Goal: Task Accomplishment & Management: Use online tool/utility

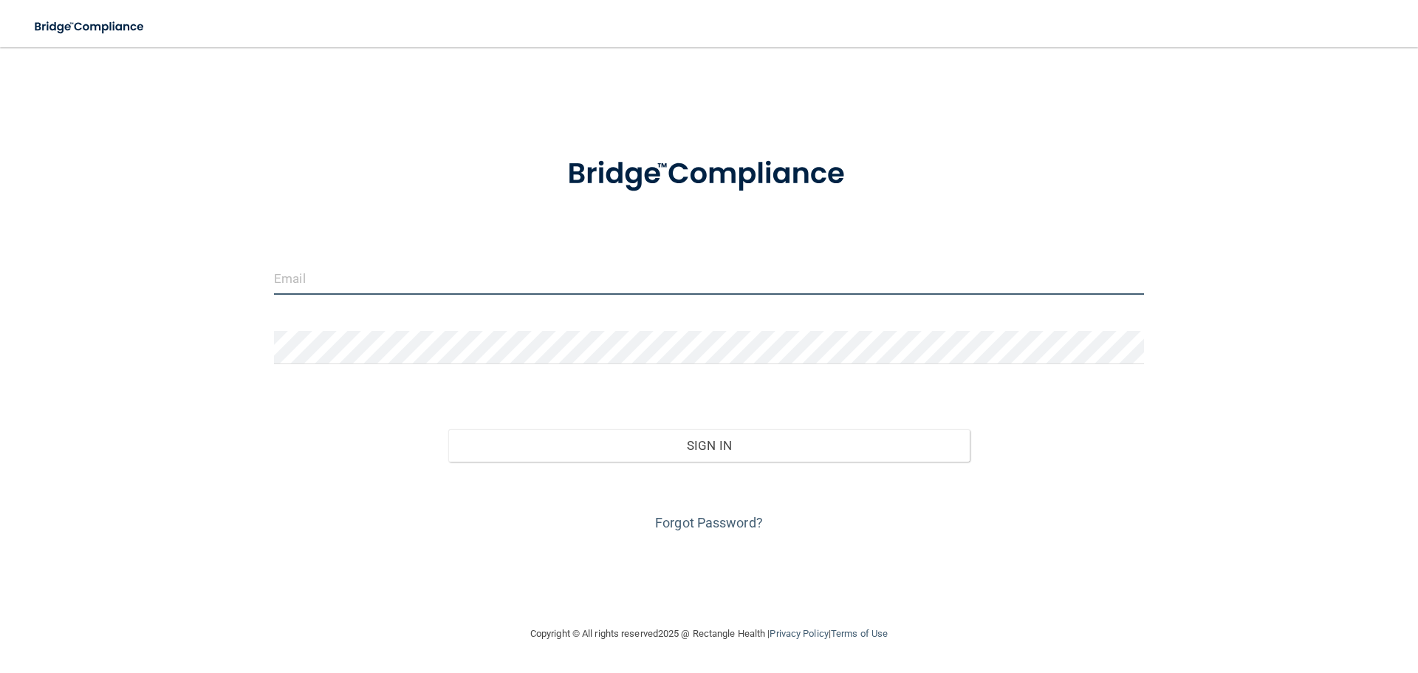
click at [319, 287] on input "email" at bounding box center [709, 277] width 870 height 33
type input "[EMAIL_ADDRESS][DOMAIN_NAME]"
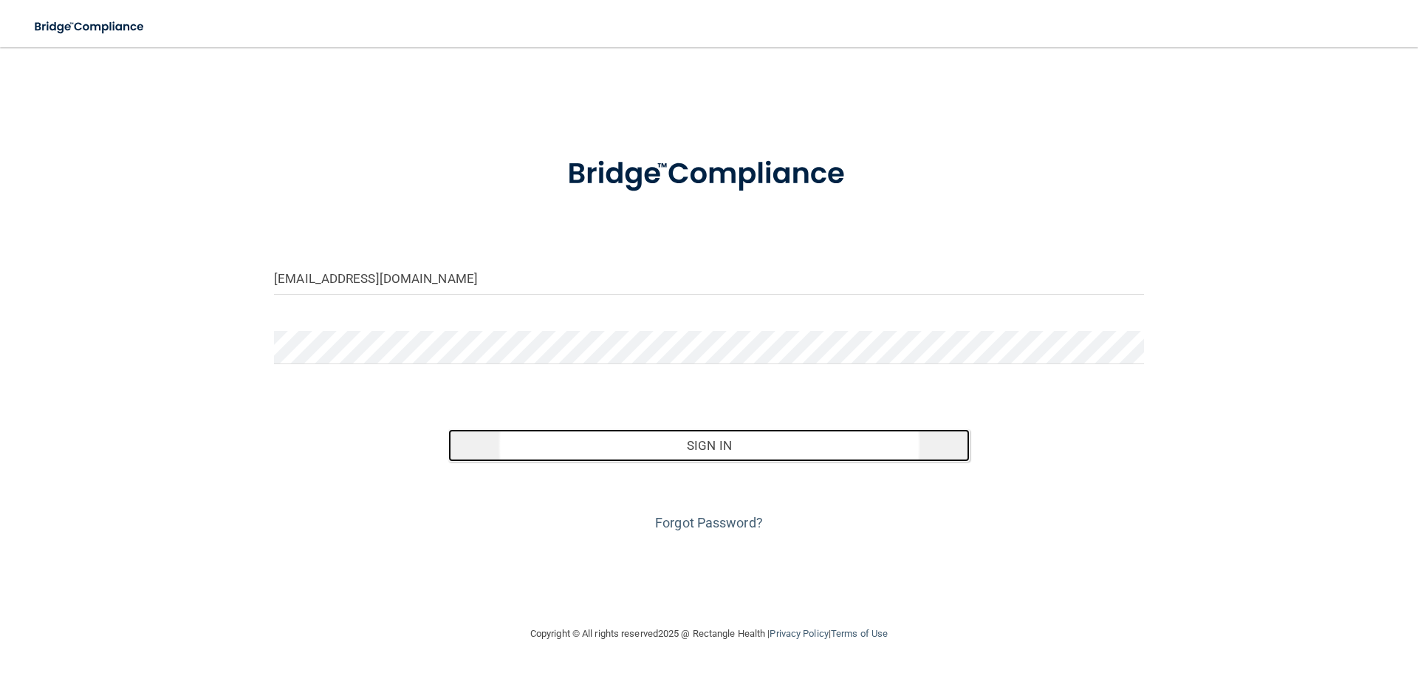
click at [707, 445] on button "Sign In" at bounding box center [709, 445] width 522 height 32
click at [659, 445] on button "Sign In" at bounding box center [709, 445] width 522 height 32
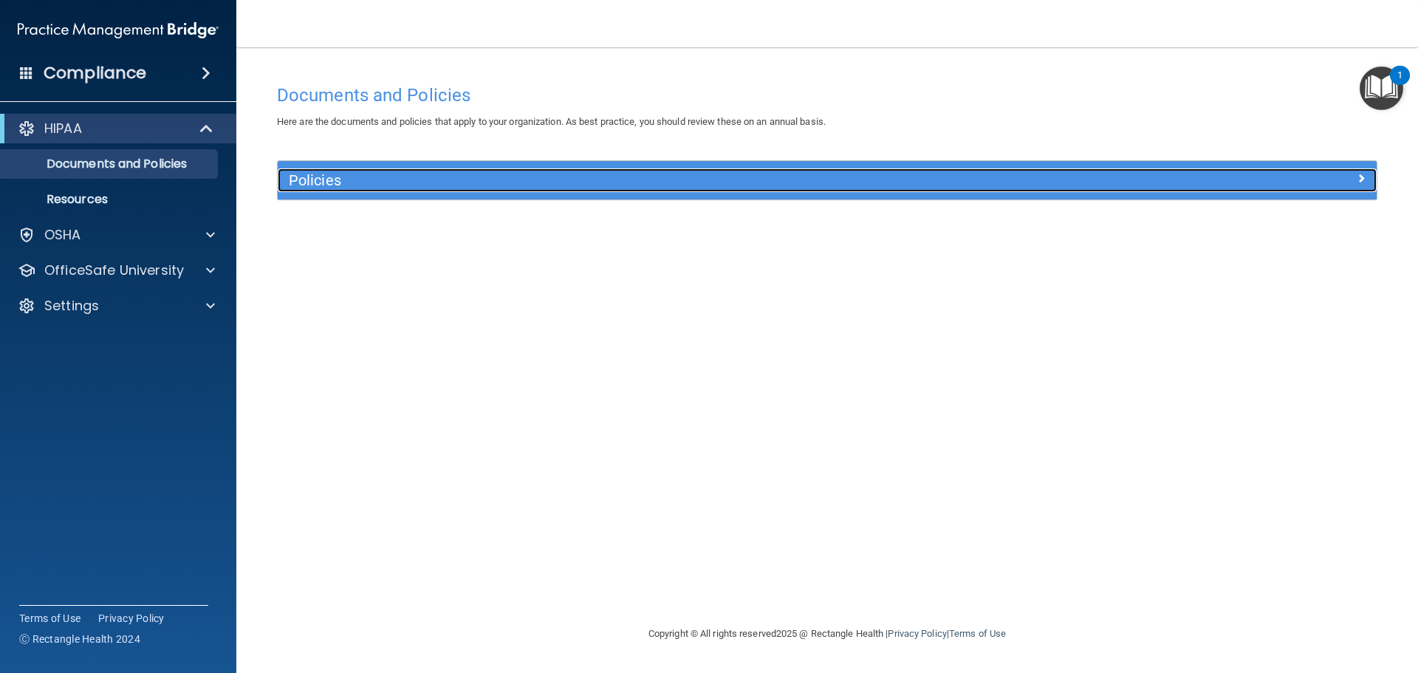
click at [509, 178] on h5 "Policies" at bounding box center [690, 180] width 802 height 16
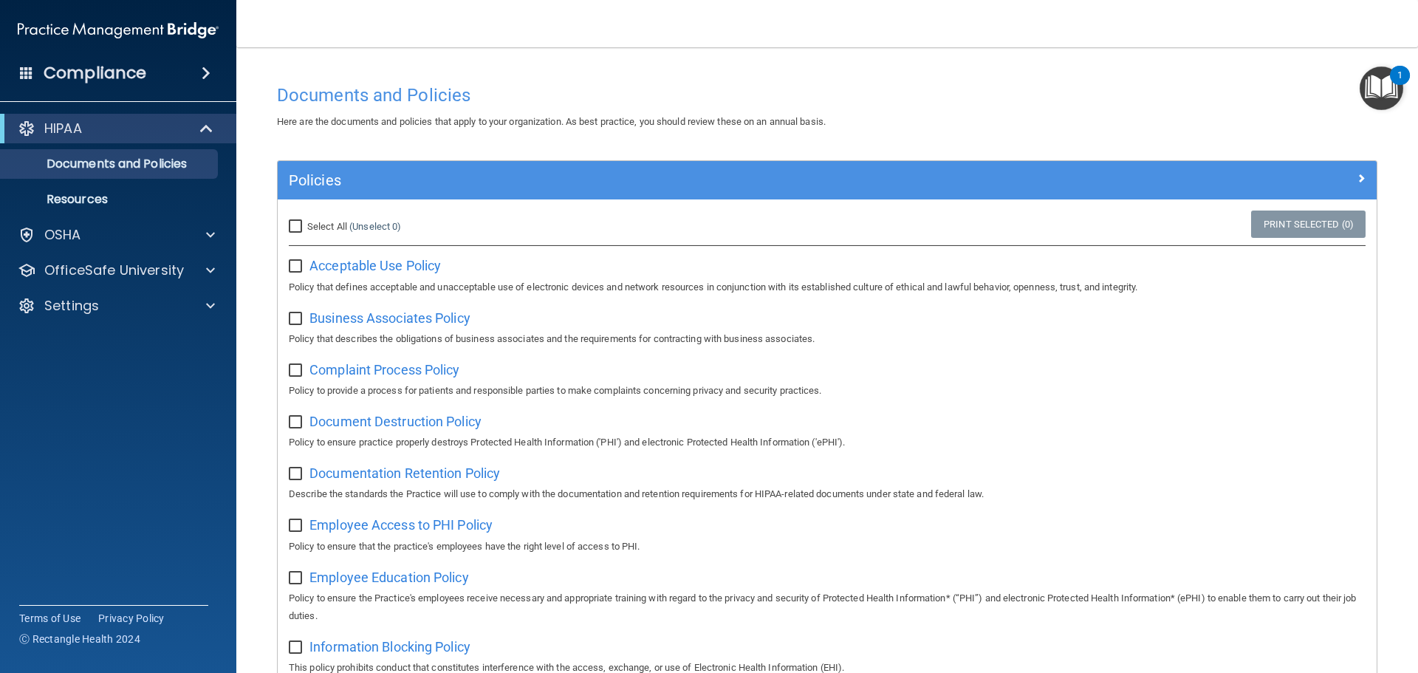
click at [120, 75] on h4 "Compliance" at bounding box center [95, 73] width 103 height 21
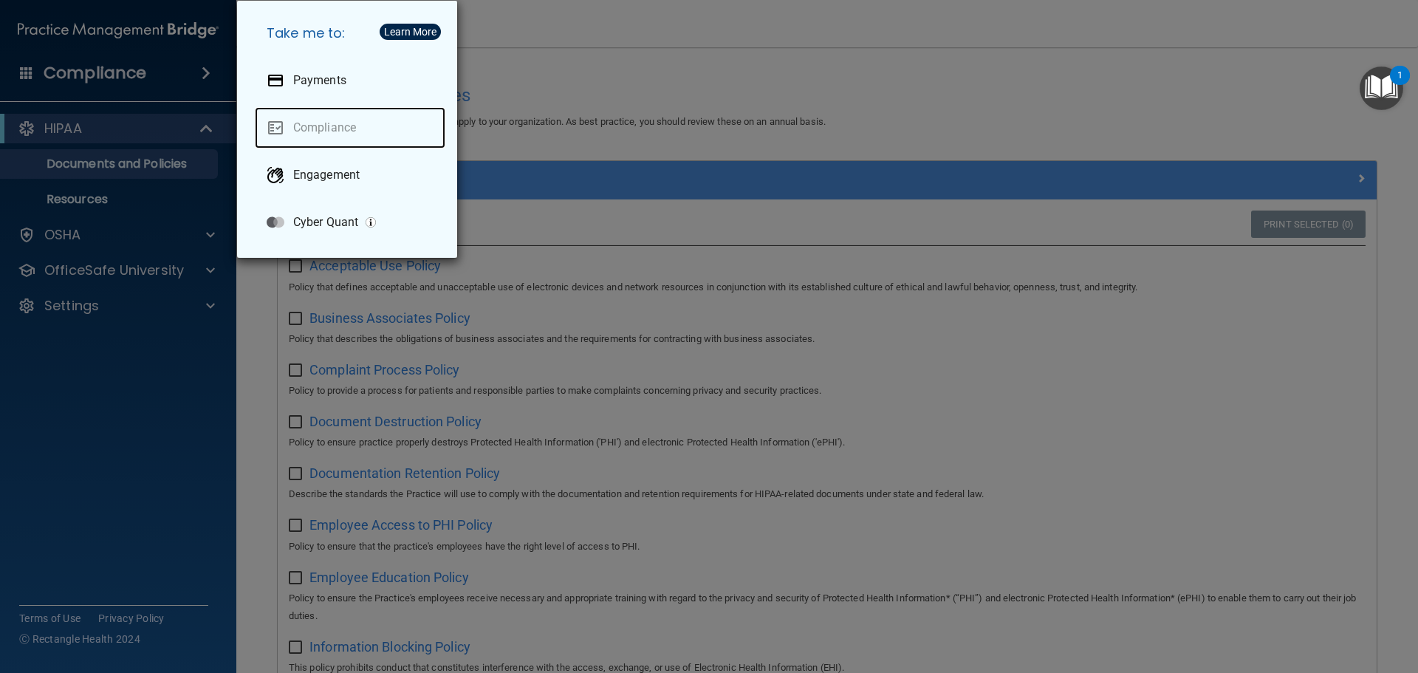
click at [305, 129] on link "Compliance" at bounding box center [350, 127] width 191 height 41
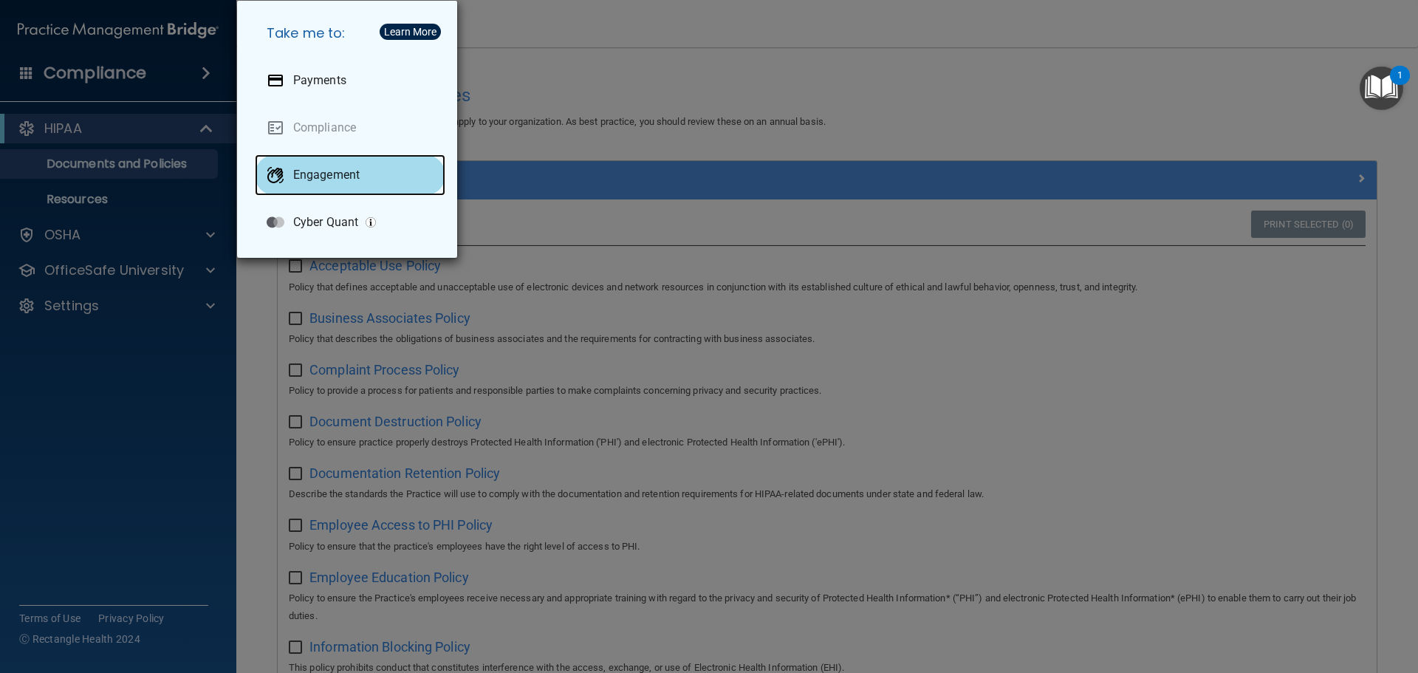
click at [306, 172] on p "Engagement" at bounding box center [326, 175] width 66 height 15
